Goal: Find contact information: Find contact information

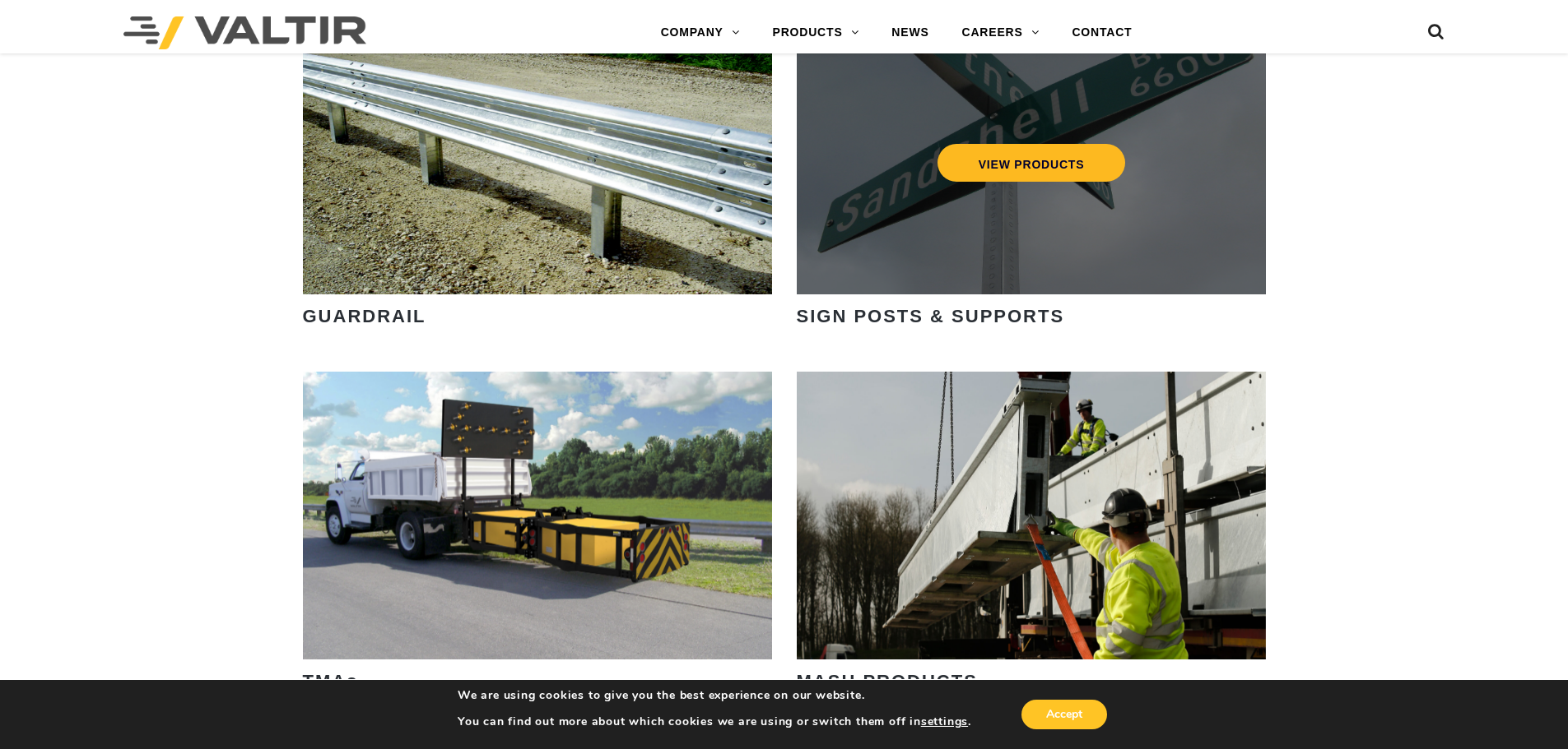
scroll to position [2221, 0]
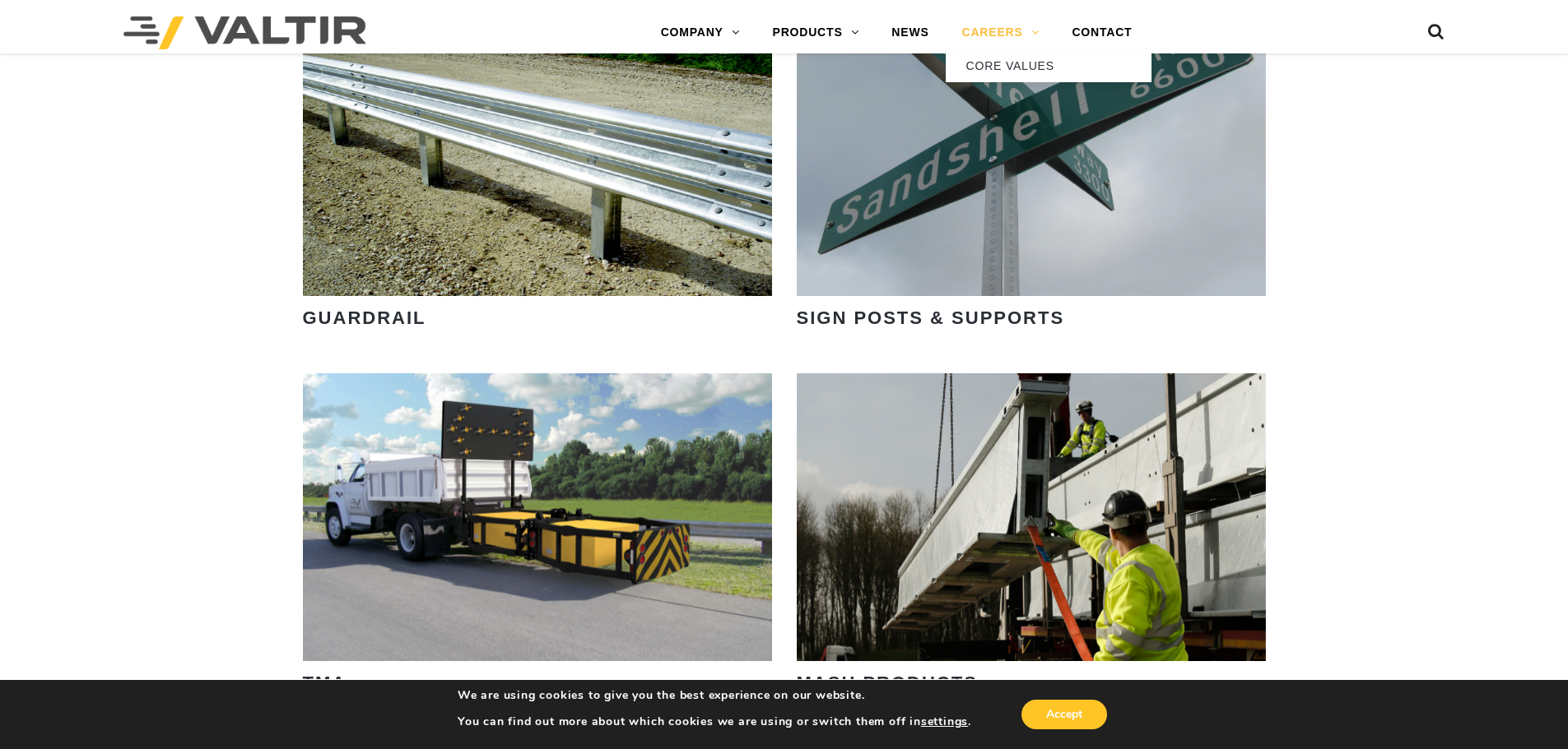
click at [992, 38] on link "CAREERS" at bounding box center [1001, 33] width 111 height 33
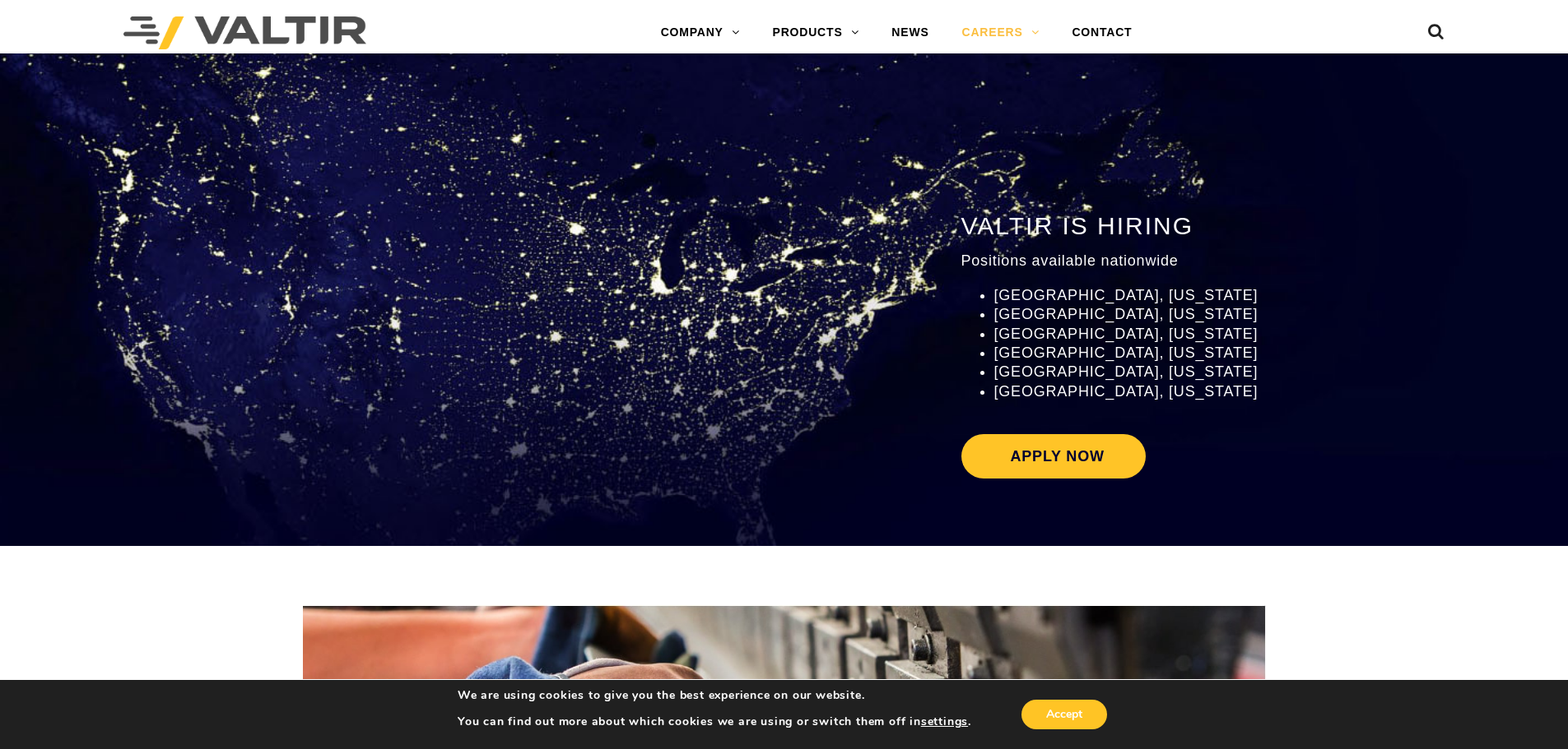
scroll to position [1892, 0]
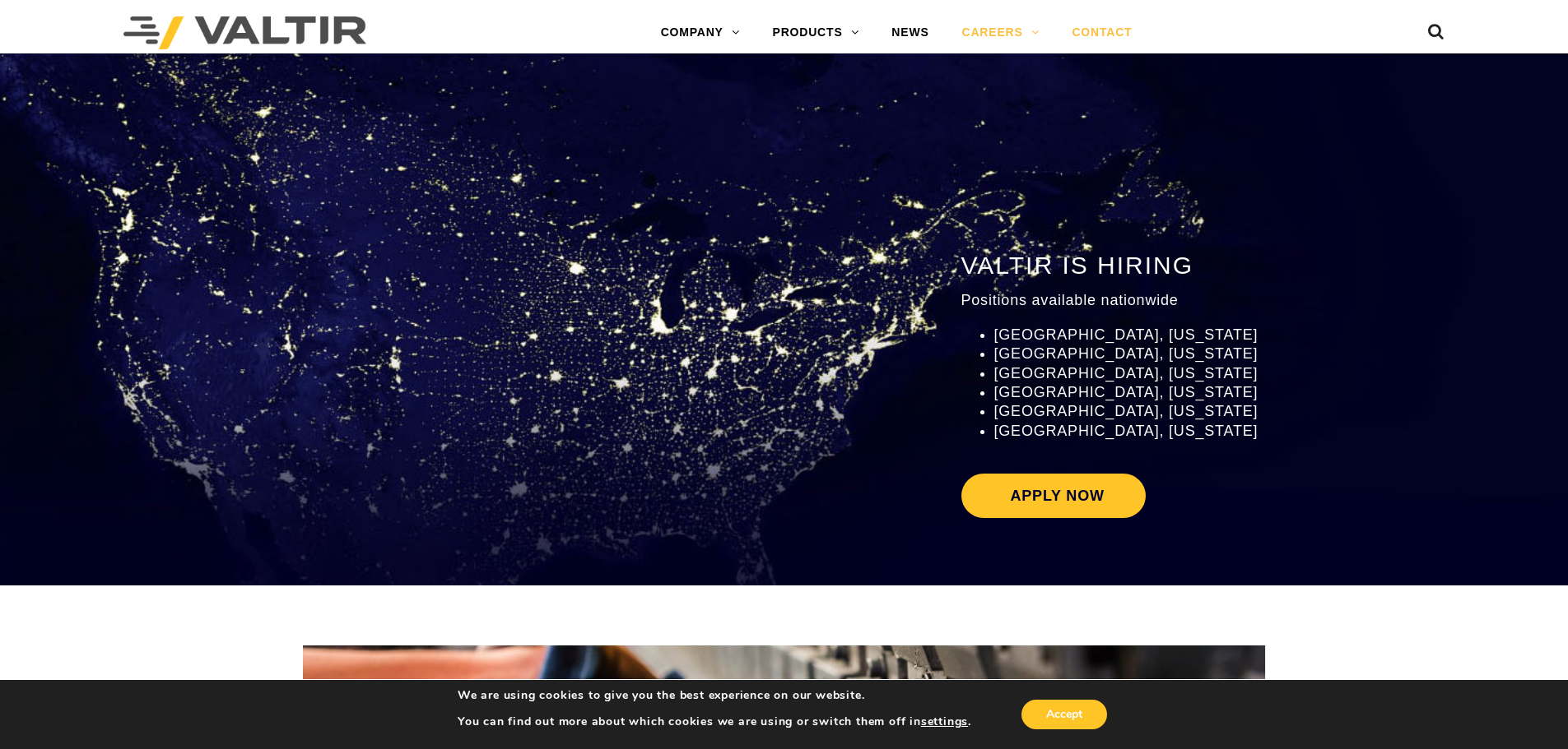
click at [1104, 38] on link "CONTACT" at bounding box center [1101, 33] width 93 height 33
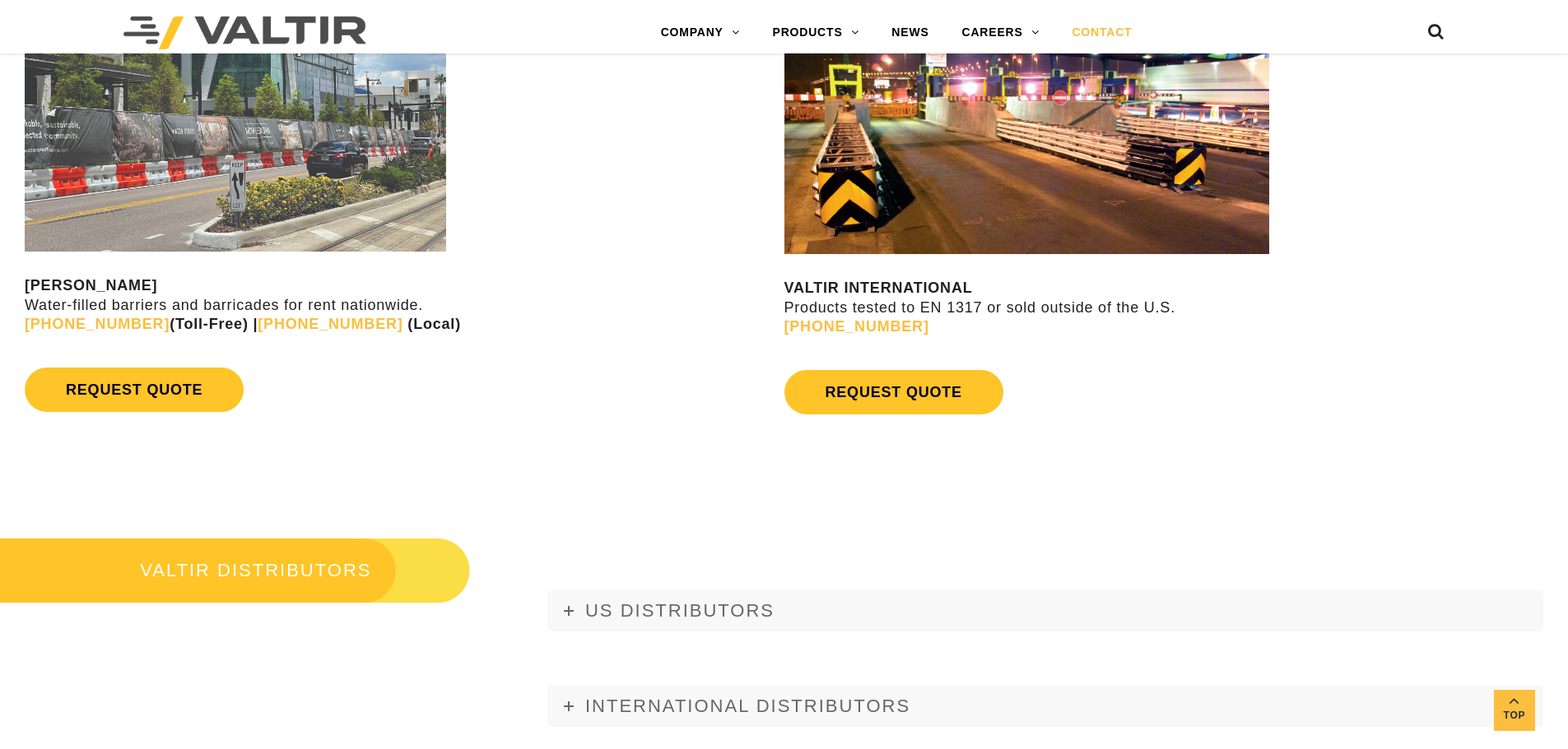
scroll to position [1700, 0]
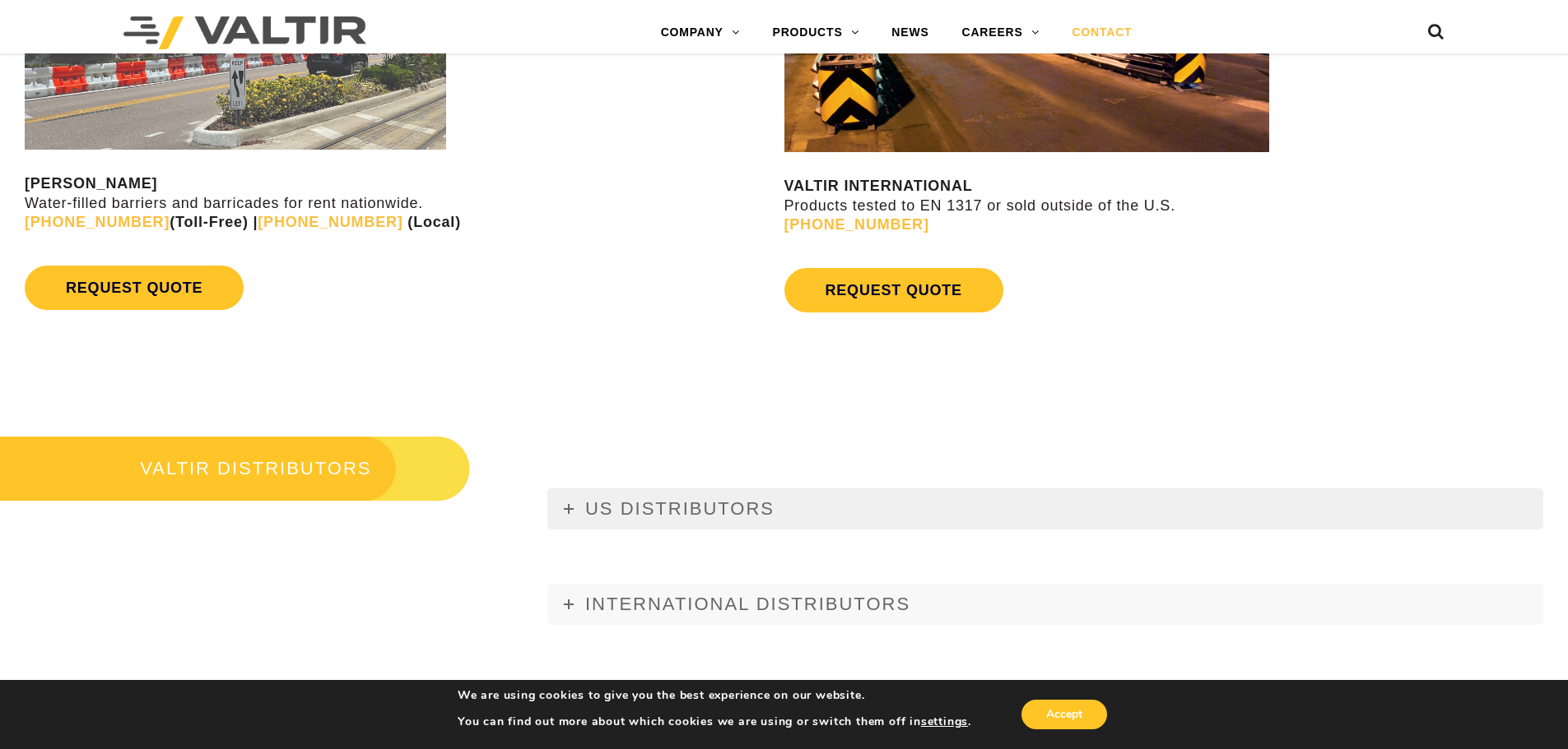
click at [572, 511] on icon at bounding box center [569, 509] width 10 height 10
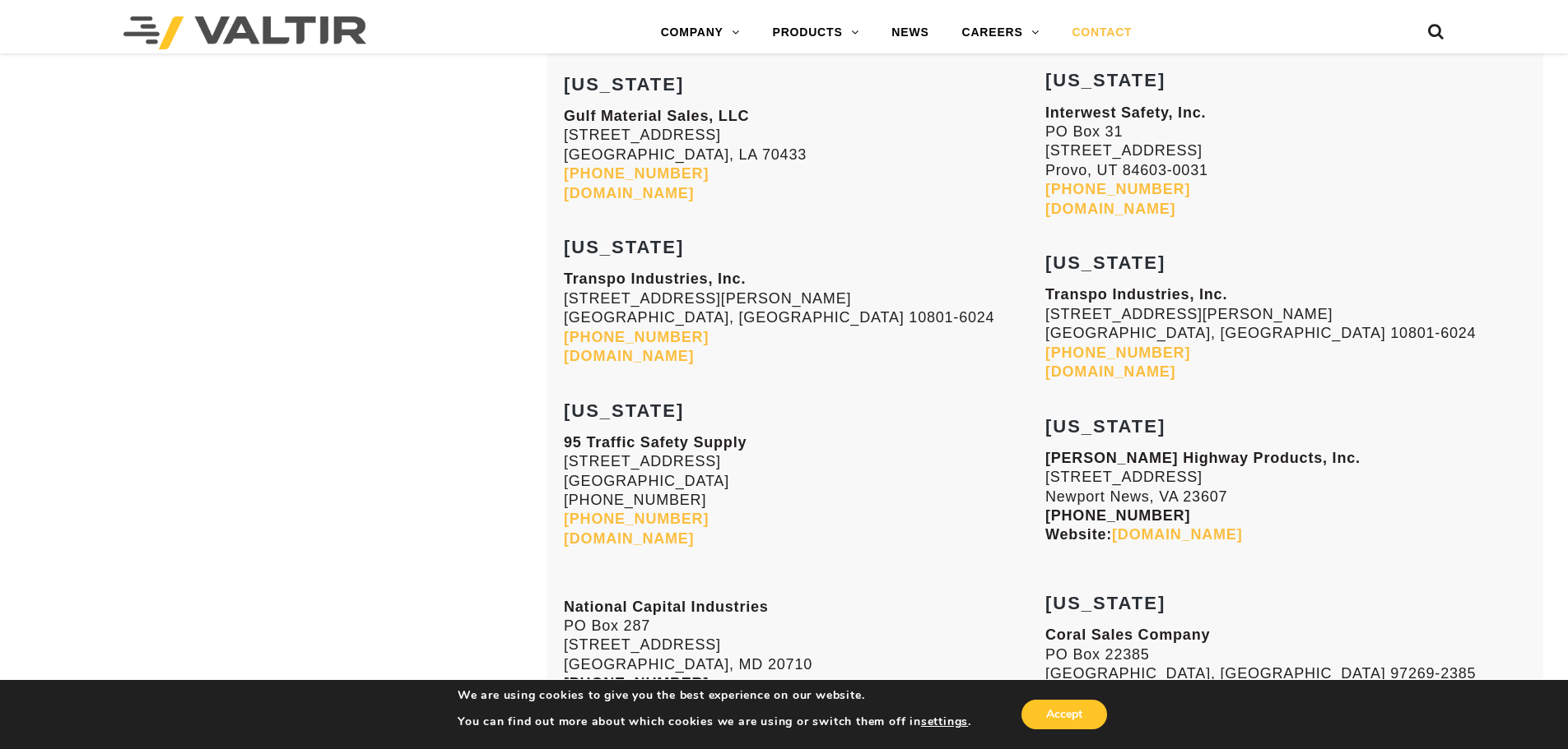
scroll to position [5649, 0]
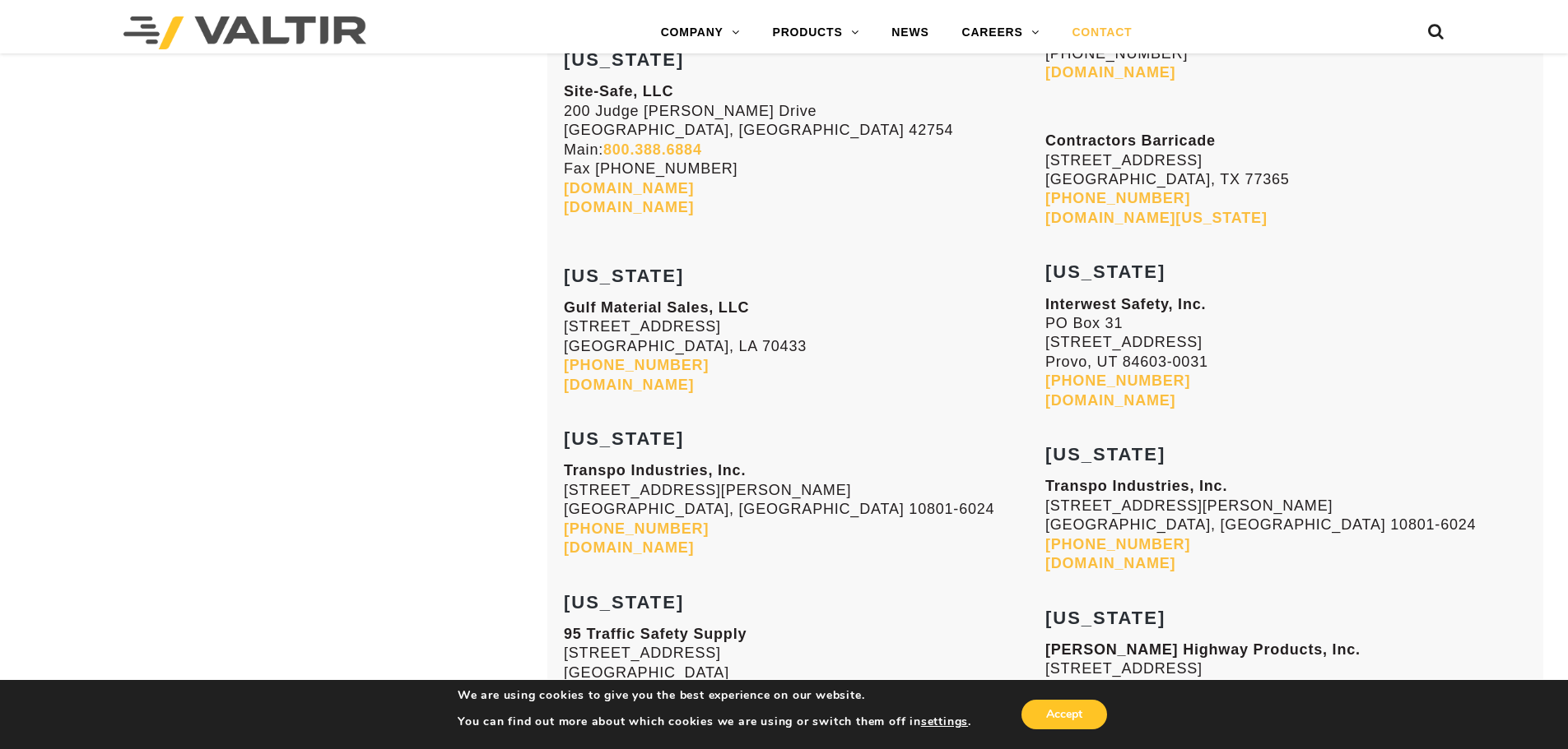
drag, startPoint x: 564, startPoint y: 273, endPoint x: 791, endPoint y: 387, distance: 254.0
copy div "LOUISIANA Gulf Material Sales, LLC 70393 Bravo Street Covington, LA 70433 985-8…"
